Goal: Information Seeking & Learning: Understand process/instructions

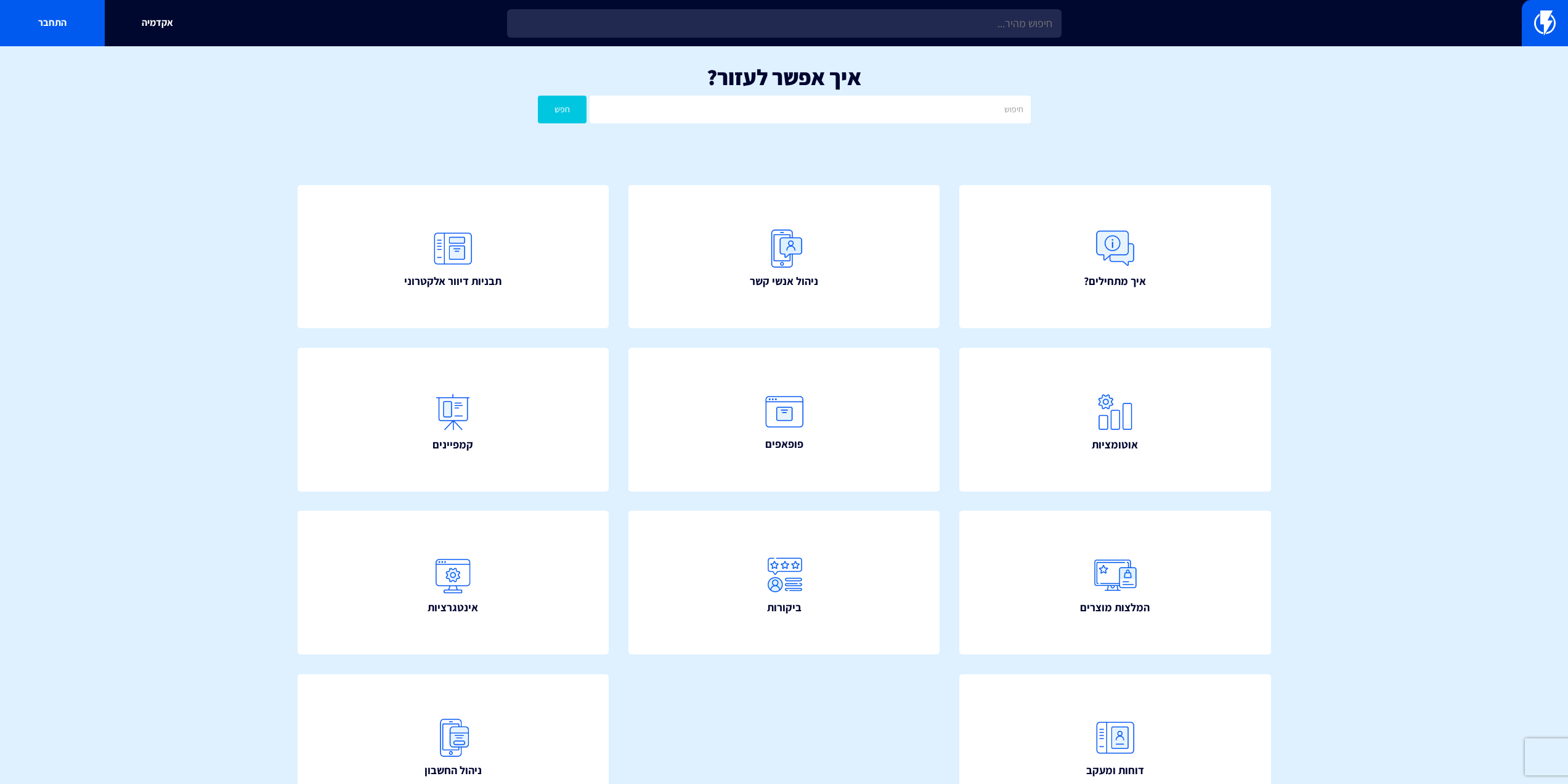
click at [731, 65] on h1 "איך אפשר לעזור?" at bounding box center [784, 77] width 1531 height 25
click at [1030, 84] on h1 "איך אפשר לעזור?" at bounding box center [784, 77] width 1531 height 25
